Goal: Obtain resource: Download file/media

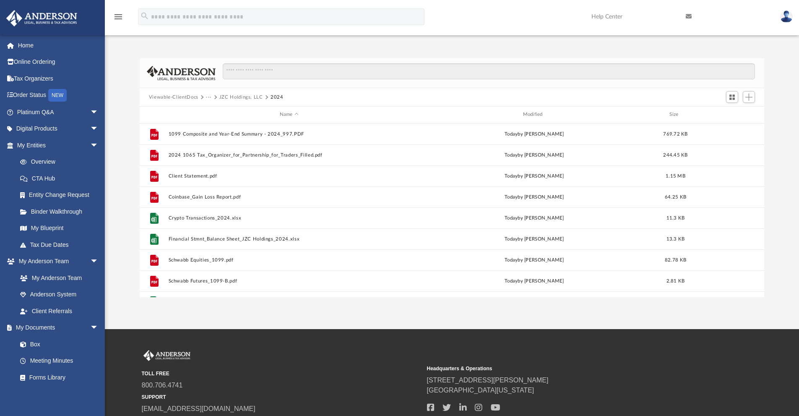
scroll to position [185, 618]
click at [188, 98] on button "Viewable-ClientDocs" at bounding box center [173, 98] width 49 height 8
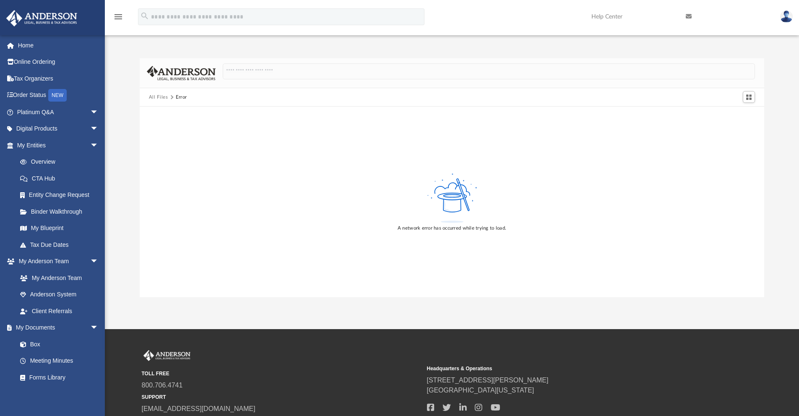
click at [156, 97] on button "All Files" at bounding box center [158, 98] width 19 height 8
click at [37, 344] on link "Box" at bounding box center [61, 343] width 99 height 17
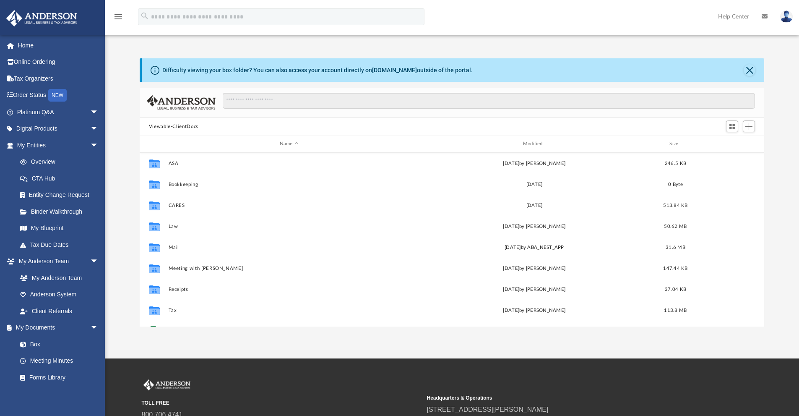
scroll to position [185, 618]
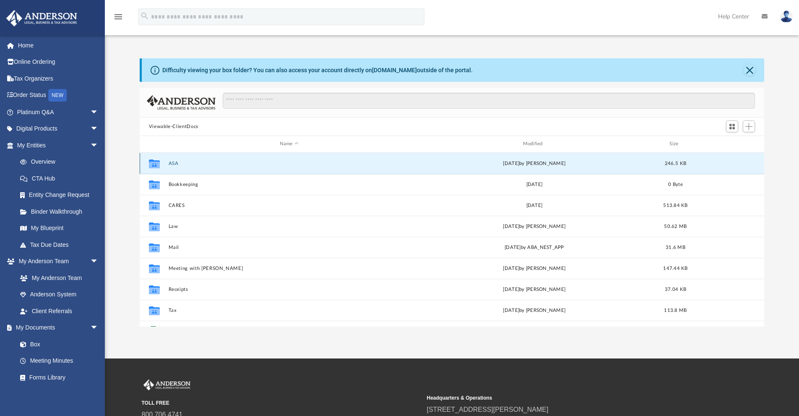
click at [171, 163] on button "ASA" at bounding box center [289, 163] width 242 height 5
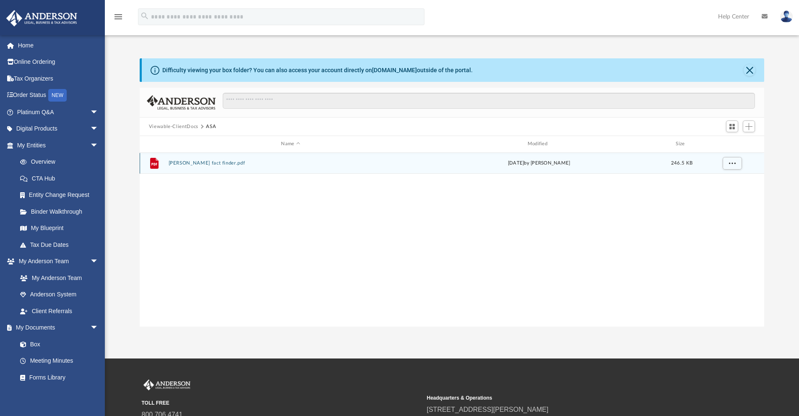
click at [191, 165] on button "[PERSON_NAME] fact finder.pdf" at bounding box center [290, 162] width 244 height 5
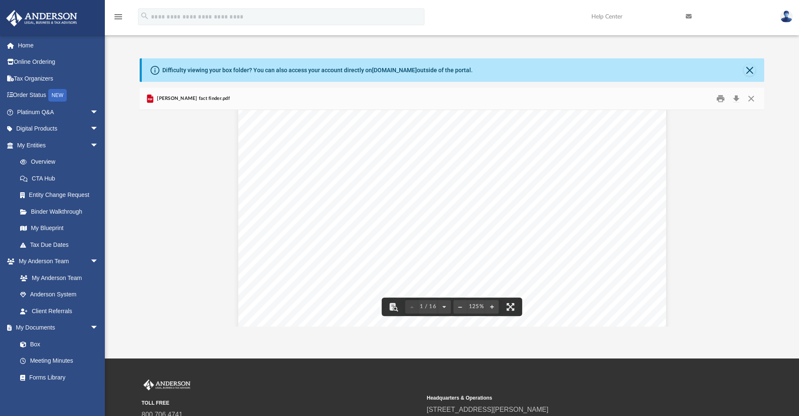
scroll to position [377, 0]
click at [751, 98] on button "Close" at bounding box center [751, 98] width 15 height 13
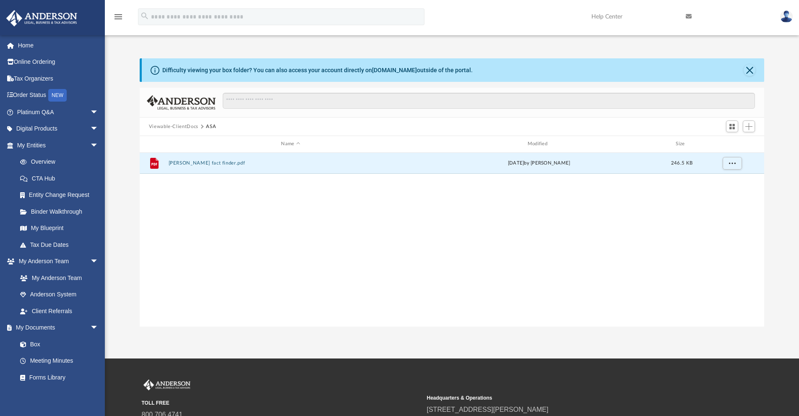
click at [176, 127] on button "Viewable-ClientDocs" at bounding box center [173, 127] width 49 height 8
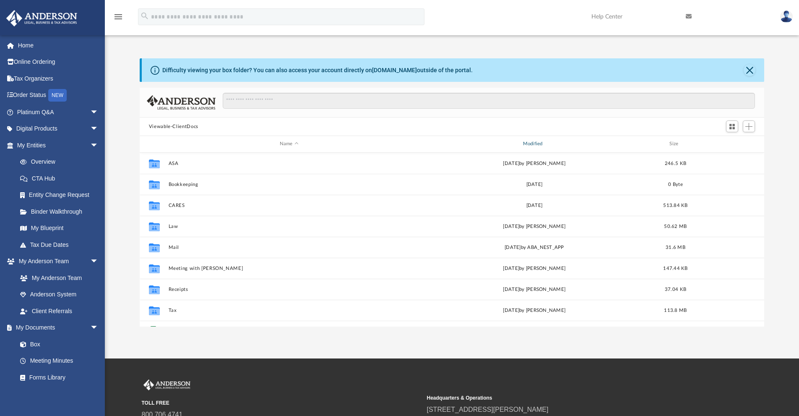
click at [536, 144] on div "Modified" at bounding box center [534, 144] width 242 height 8
